Goal: Find specific page/section: Find specific page/section

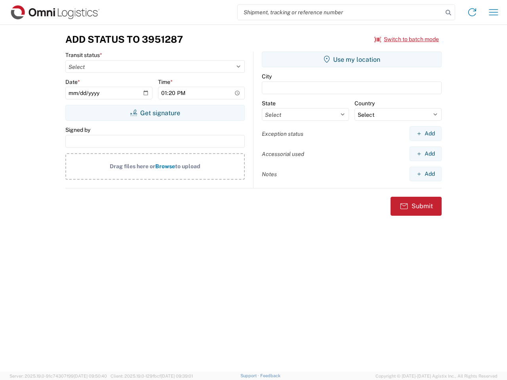
click at [340, 12] on input "search" at bounding box center [340, 12] width 205 height 15
click at [449, 13] on icon at bounding box center [448, 12] width 11 height 11
click at [472, 12] on icon at bounding box center [472, 12] width 13 height 13
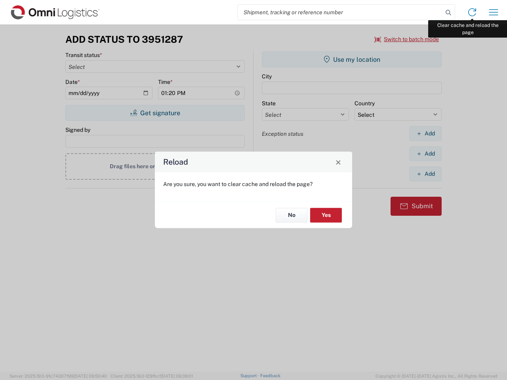
click at [494, 12] on div "Reload Are you sure, you want to clear cache and reload the page? No Yes" at bounding box center [253, 190] width 507 height 380
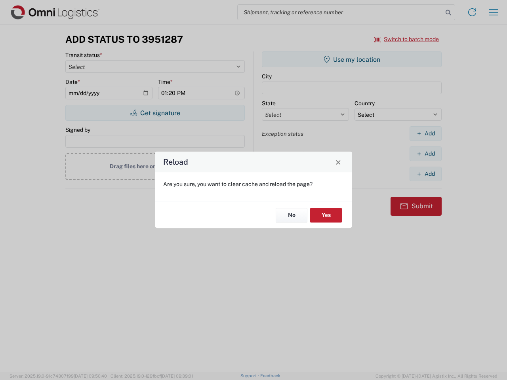
click at [407, 39] on div "Reload Are you sure, you want to clear cache and reload the page? No Yes" at bounding box center [253, 190] width 507 height 380
click at [155, 113] on div "Reload Are you sure, you want to clear cache and reload the page? No Yes" at bounding box center [253, 190] width 507 height 380
click at [352, 59] on div "Reload Are you sure, you want to clear cache and reload the page? No Yes" at bounding box center [253, 190] width 507 height 380
click at [426, 134] on div "Reload Are you sure, you want to clear cache and reload the page? No Yes" at bounding box center [253, 190] width 507 height 380
click at [426, 154] on div "Reload Are you sure, you want to clear cache and reload the page? No Yes" at bounding box center [253, 190] width 507 height 380
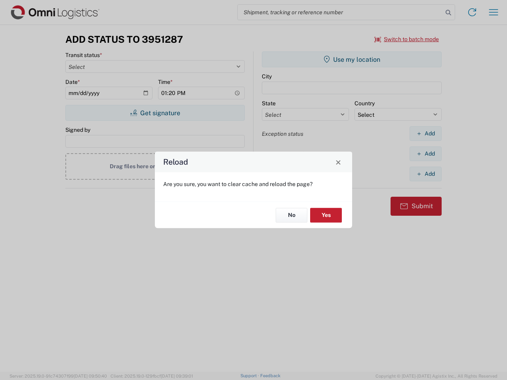
click at [426, 174] on div "Reload Are you sure, you want to clear cache and reload the page? No Yes" at bounding box center [253, 190] width 507 height 380
